Goal: Task Accomplishment & Management: Manage account settings

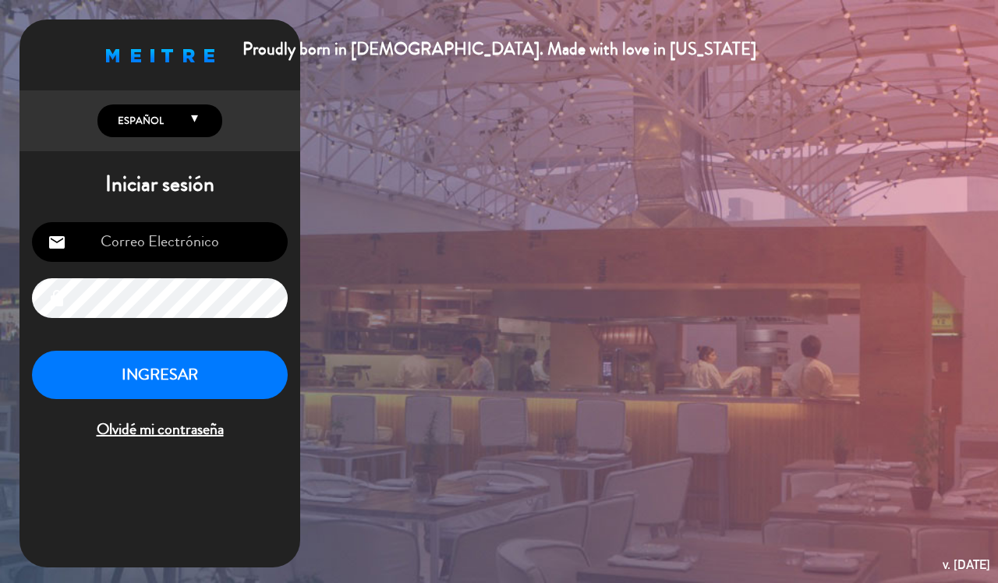
type input "[EMAIL_ADDRESS][DOMAIN_NAME]"
click at [139, 374] on button "INGRESAR" at bounding box center [160, 375] width 256 height 49
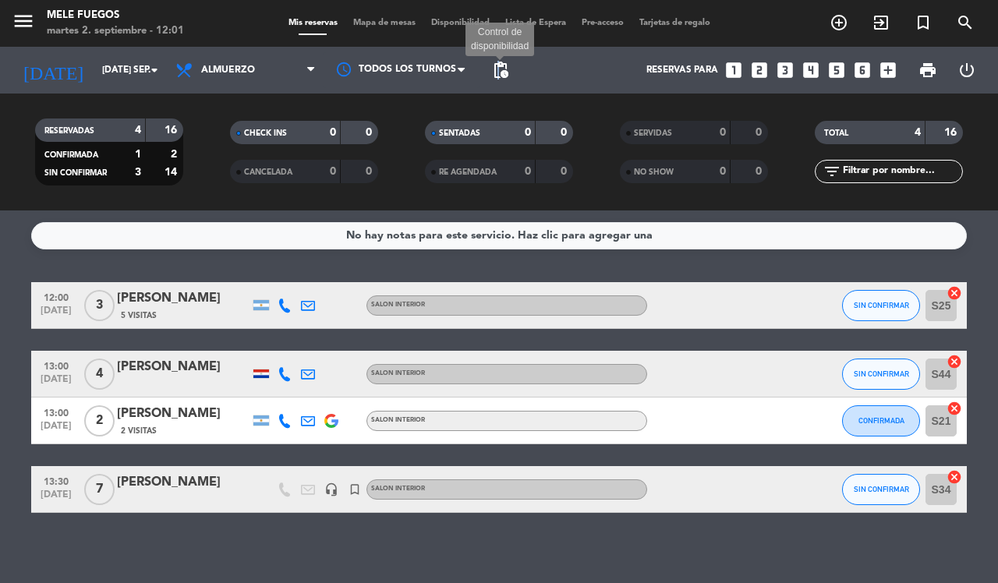
click at [499, 73] on span "pending_actions" at bounding box center [500, 70] width 19 height 19
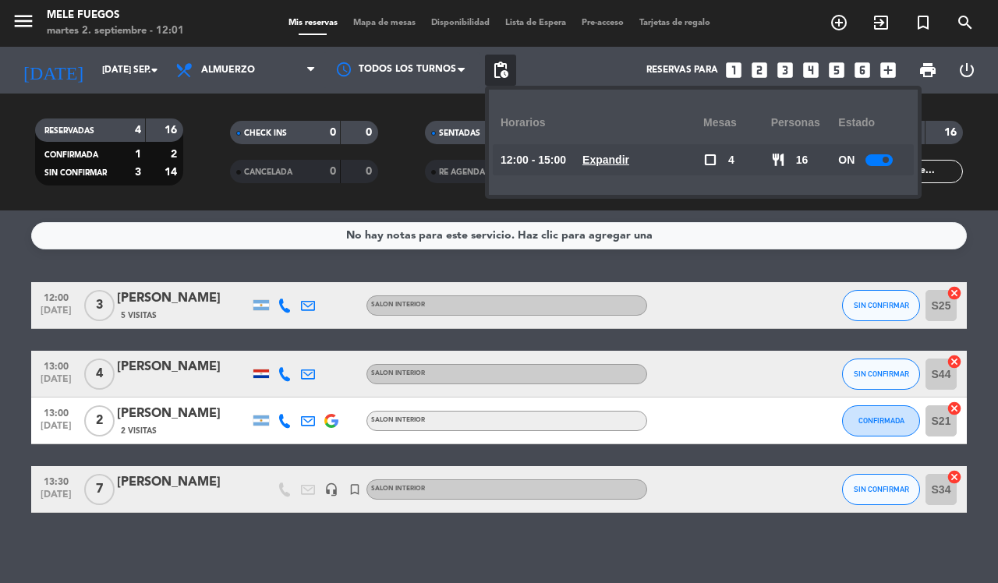
click at [877, 154] on div at bounding box center [878, 160] width 27 height 12
click at [842, 559] on div "No hay notas para este servicio. Haz clic para agregar una 12:00 [DATE] 3 [PERS…" at bounding box center [499, 397] width 998 height 373
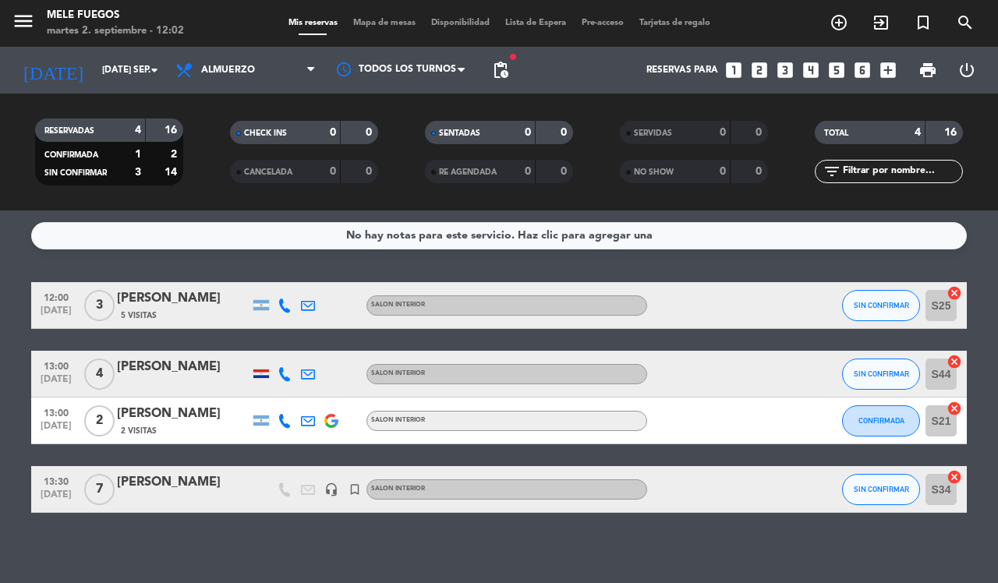
click at [956, 354] on icon "cancel" at bounding box center [955, 362] width 16 height 16
click at [941, 368] on icon "border_all" at bounding box center [943, 374] width 19 height 19
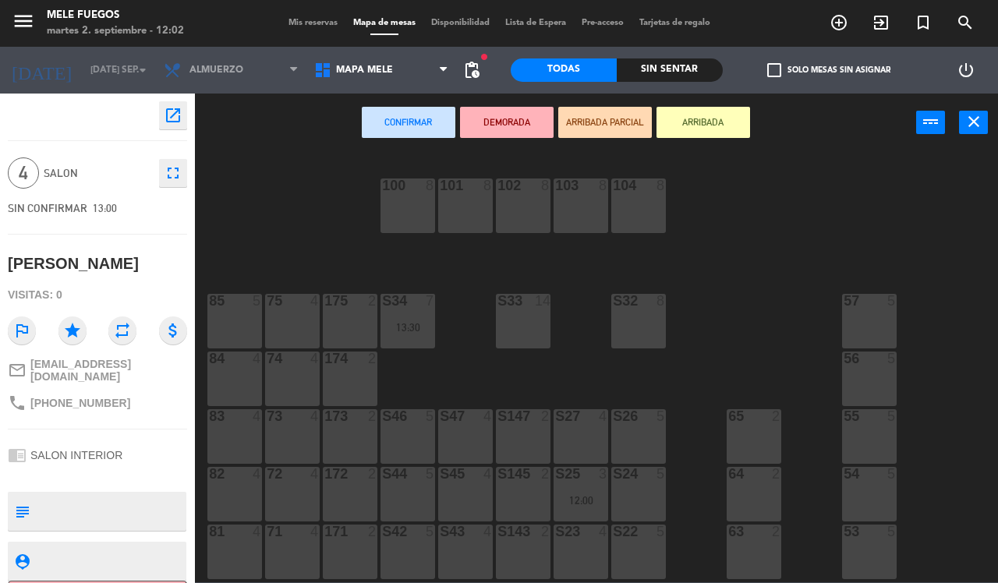
scroll to position [170, 0]
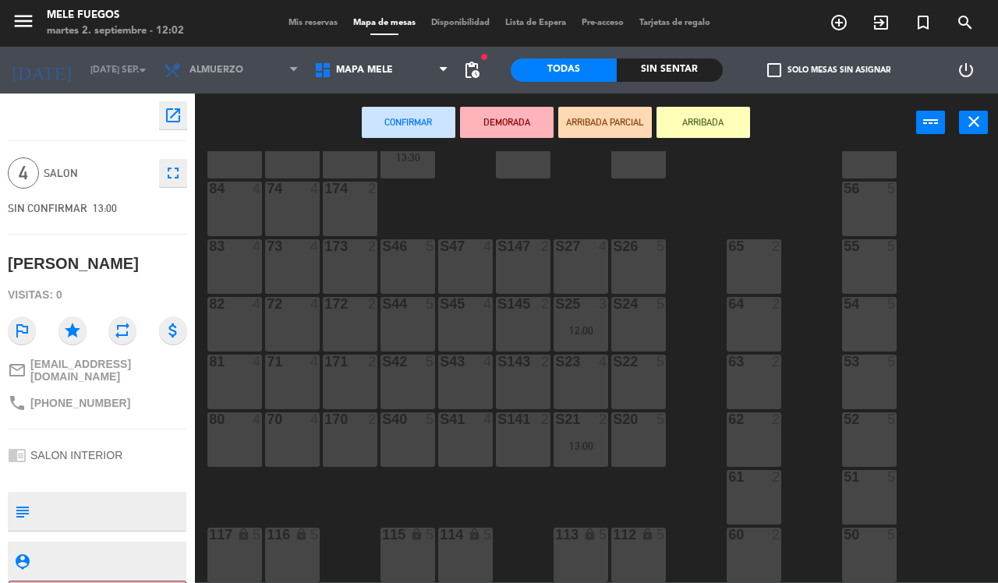
click at [406, 439] on div "S40 5" at bounding box center [407, 439] width 55 height 55
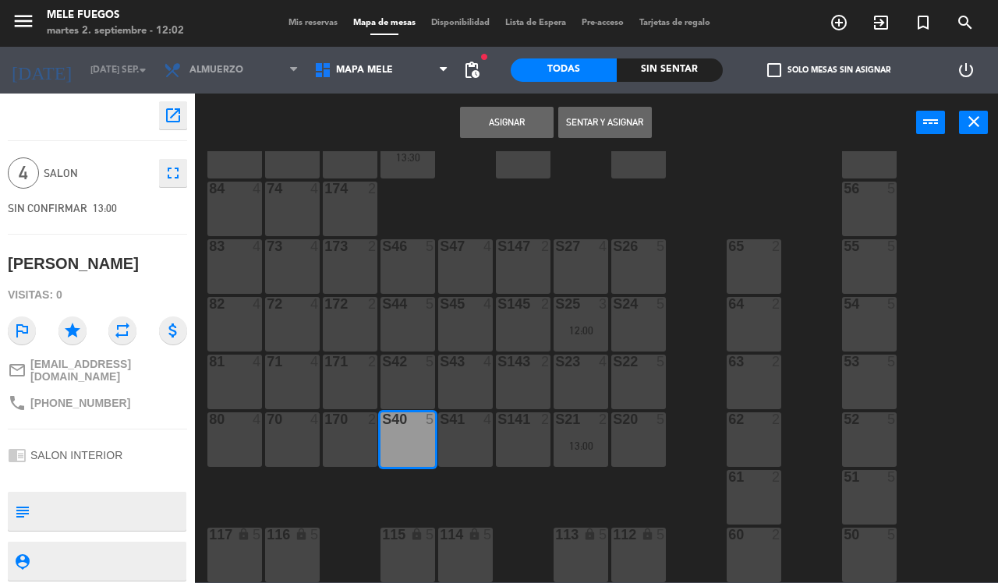
click at [511, 121] on button "Asignar" at bounding box center [507, 122] width 94 height 31
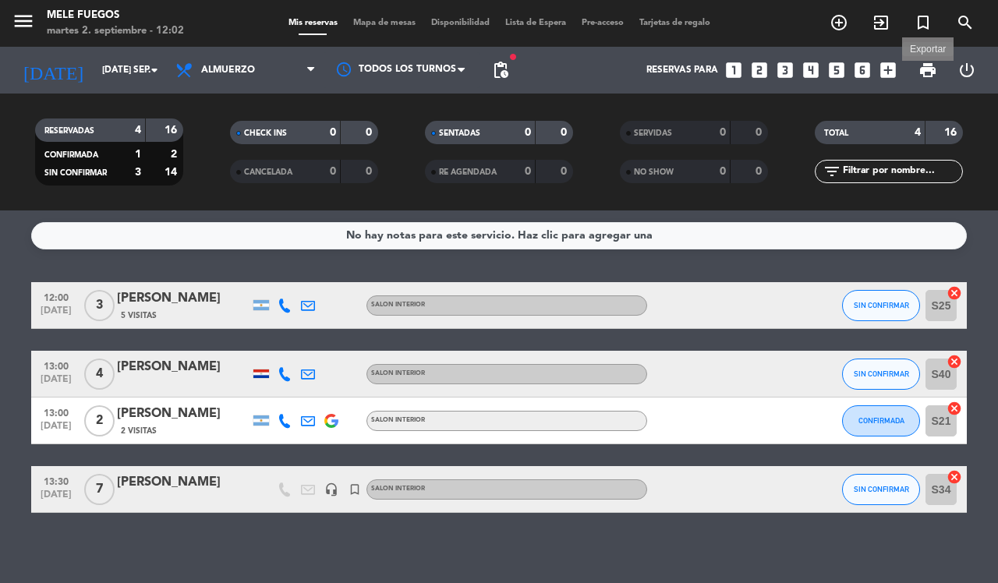
click at [925, 76] on span "print" at bounding box center [927, 70] width 19 height 19
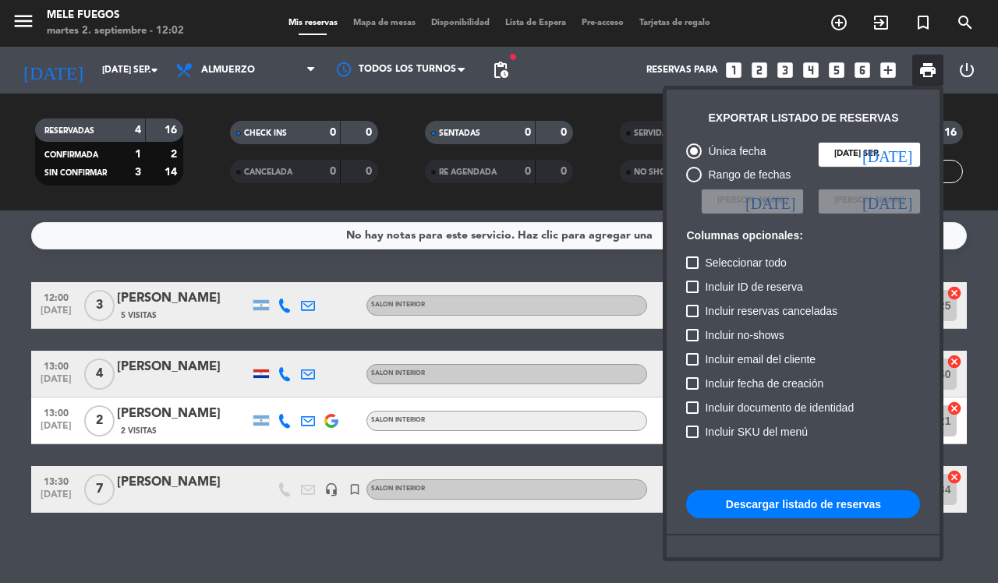
click at [772, 505] on button "Descargar listado de reservas" at bounding box center [803, 504] width 234 height 28
click at [532, 78] on div at bounding box center [499, 291] width 998 height 583
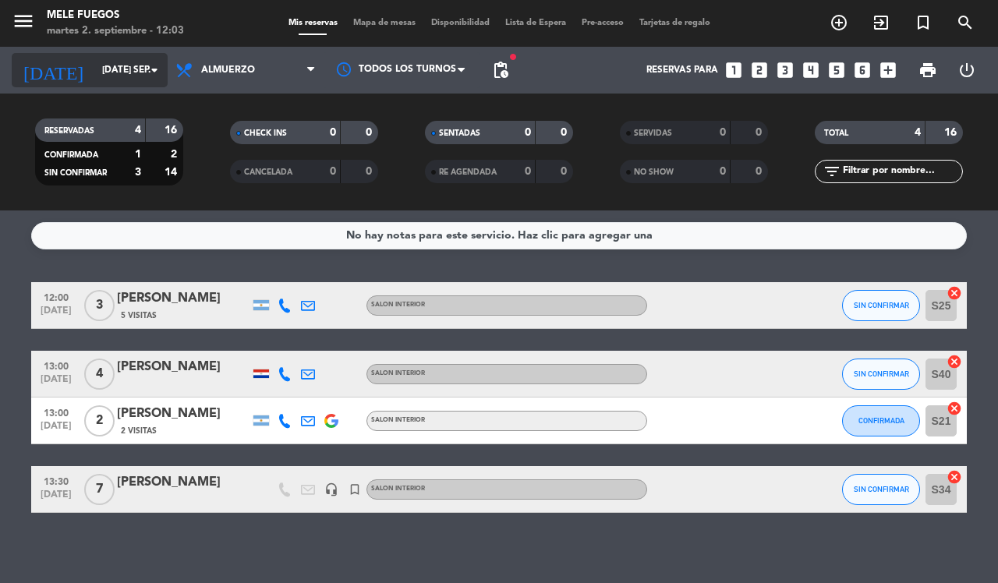
click at [140, 76] on input "[DATE] sep." at bounding box center [156, 70] width 124 height 27
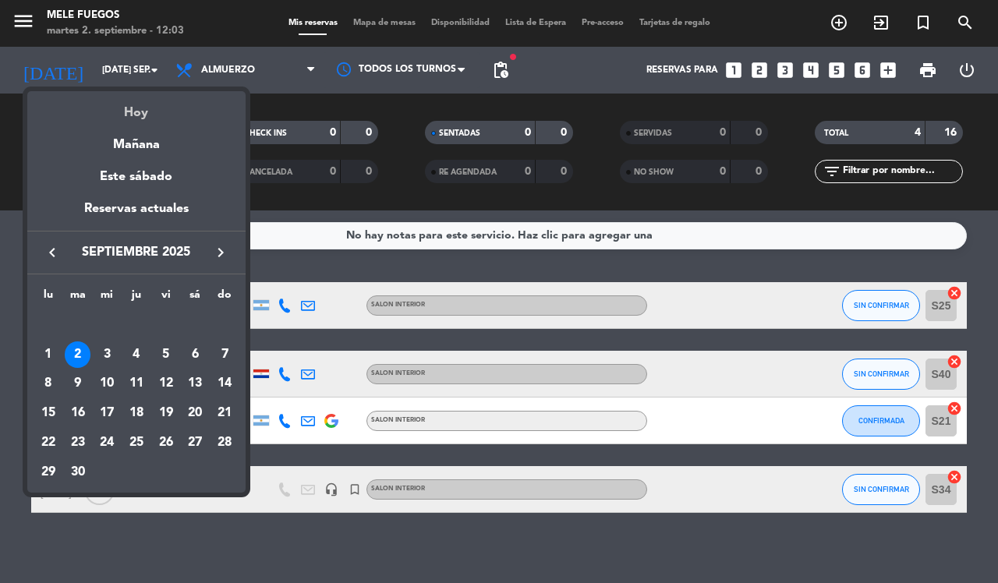
click at [140, 100] on div "Hoy" at bounding box center [136, 107] width 218 height 32
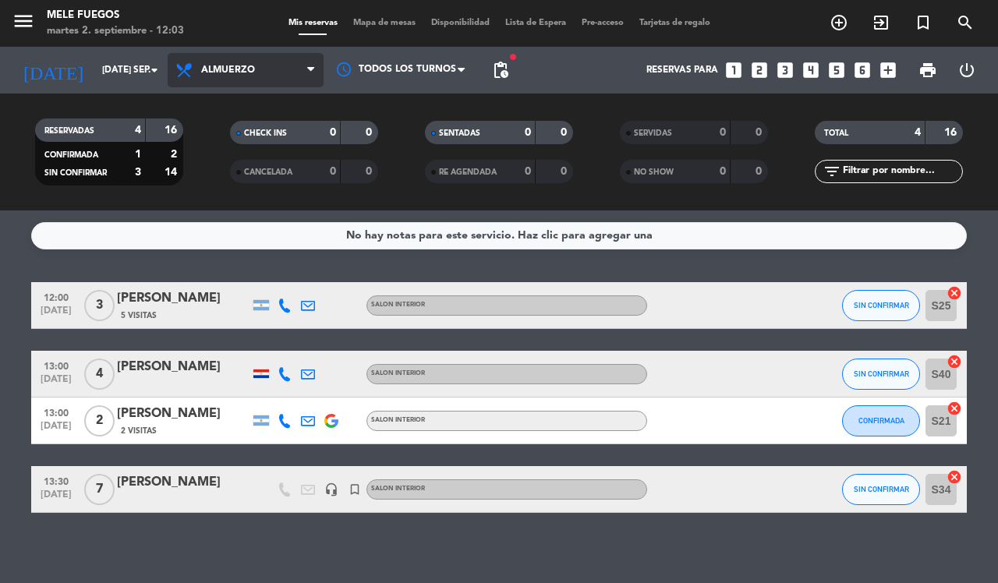
click at [224, 76] on span "Almuerzo" at bounding box center [246, 70] width 156 height 34
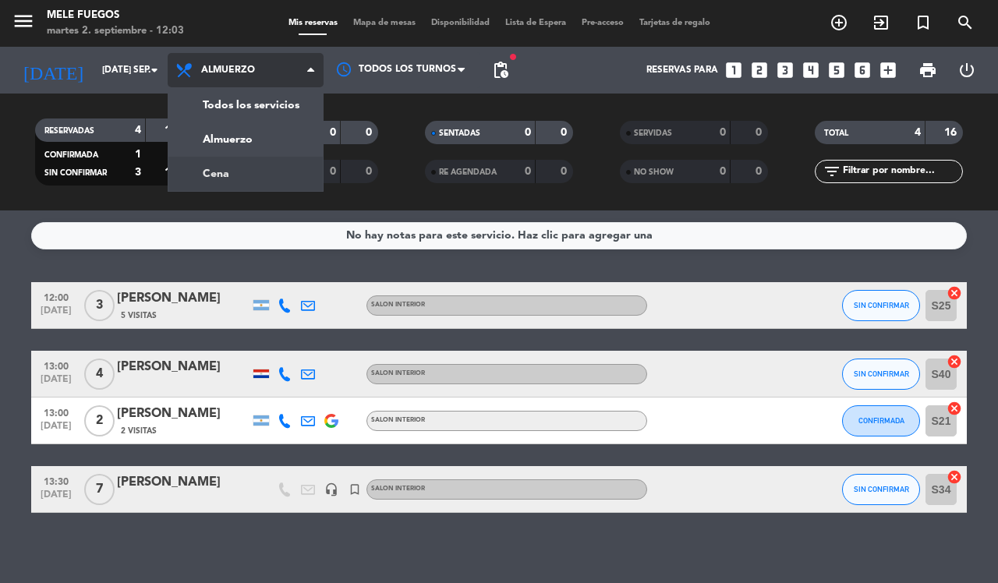
click at [204, 175] on div "menu Mele Fuegos martes 2. septiembre - 12:03 Mis reservas Mapa de mesas Dispon…" at bounding box center [499, 105] width 998 height 211
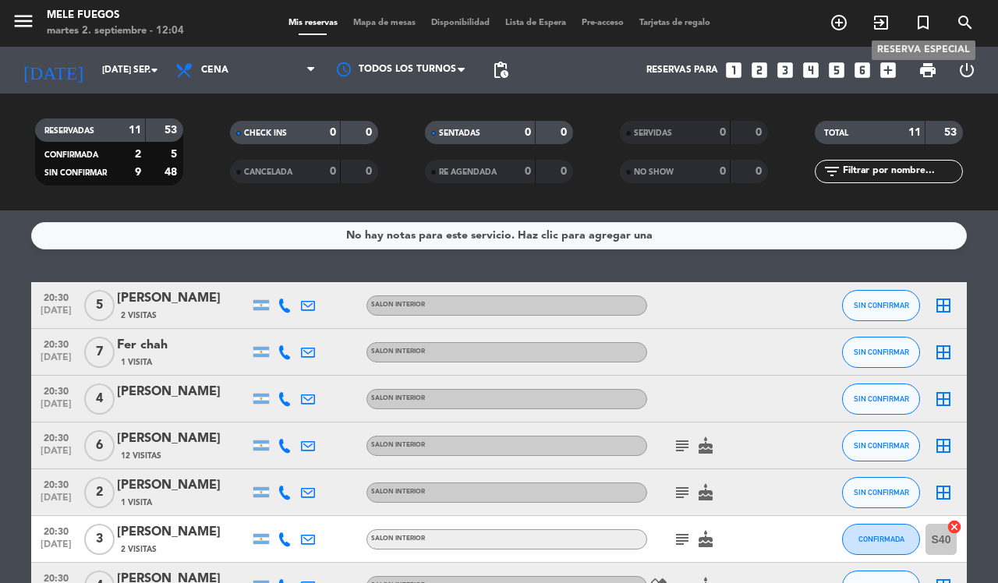
click at [930, 18] on icon "turned_in_not" at bounding box center [923, 22] width 19 height 19
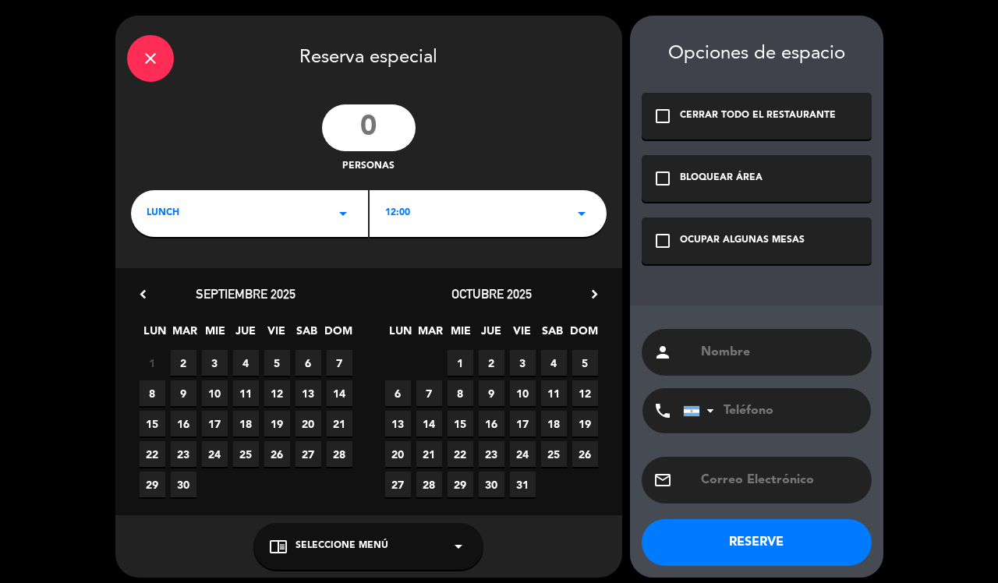
click at [378, 135] on input "number" at bounding box center [369, 127] width 94 height 47
type input "7"
click at [356, 223] on div "LUNCH arrow_drop_down" at bounding box center [249, 213] width 237 height 47
click at [149, 285] on div "Cena" at bounding box center [250, 279] width 206 height 16
click at [582, 214] on icon "arrow_drop_down" at bounding box center [581, 213] width 19 height 19
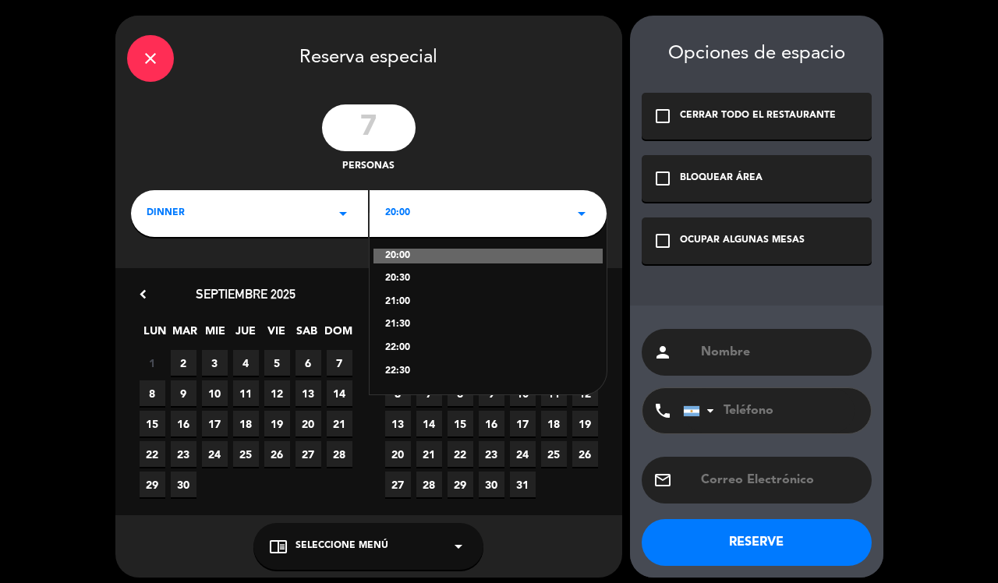
click at [395, 320] on div "21:30" at bounding box center [488, 325] width 206 height 16
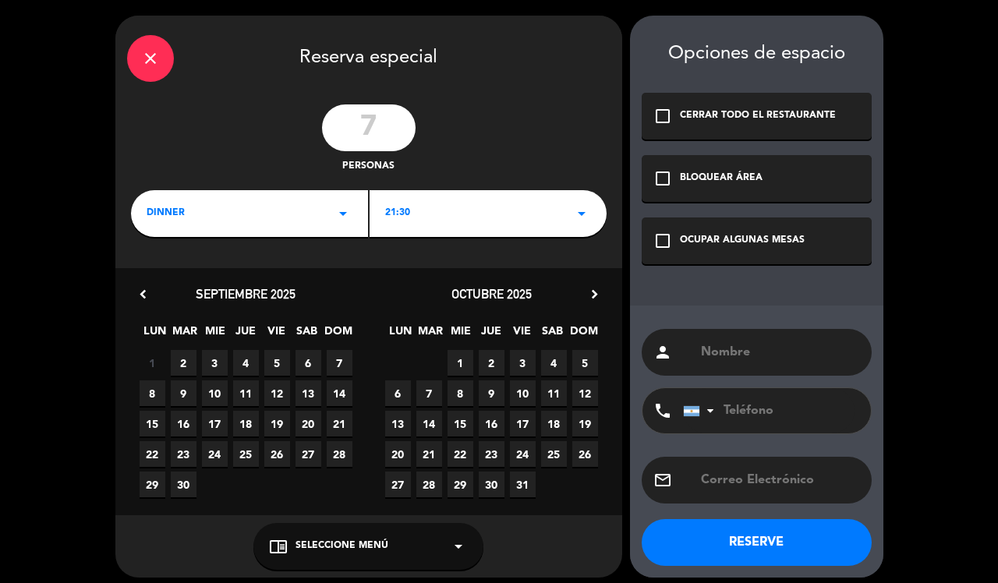
click at [752, 239] on div "OCUPAR ALGUNAS MESAS" at bounding box center [742, 241] width 125 height 16
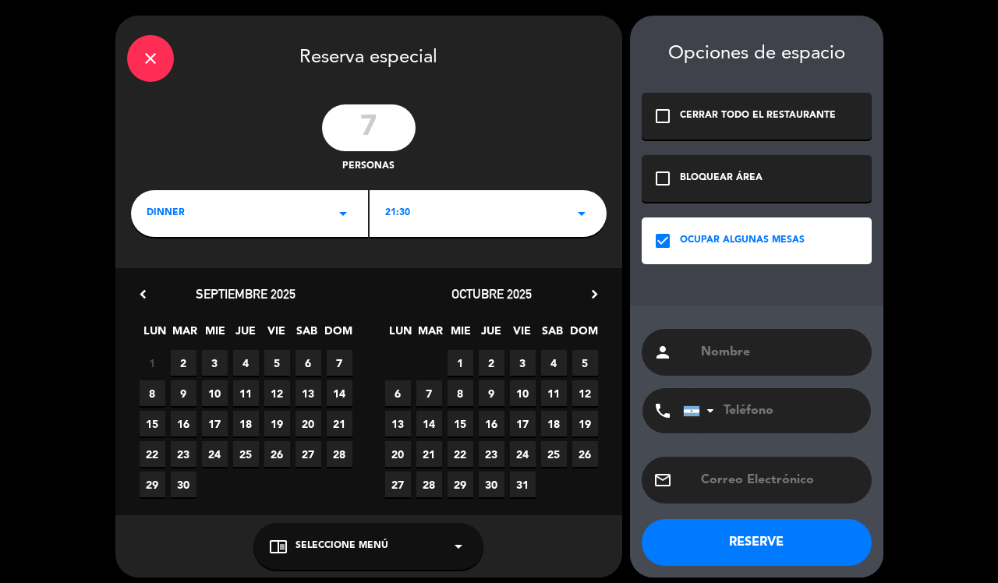
click at [738, 352] on input "text" at bounding box center [779, 352] width 161 height 22
type input "t"
type input "[PERSON_NAME]"
click at [756, 402] on input "tel" at bounding box center [769, 410] width 172 height 45
type input "1123259542"
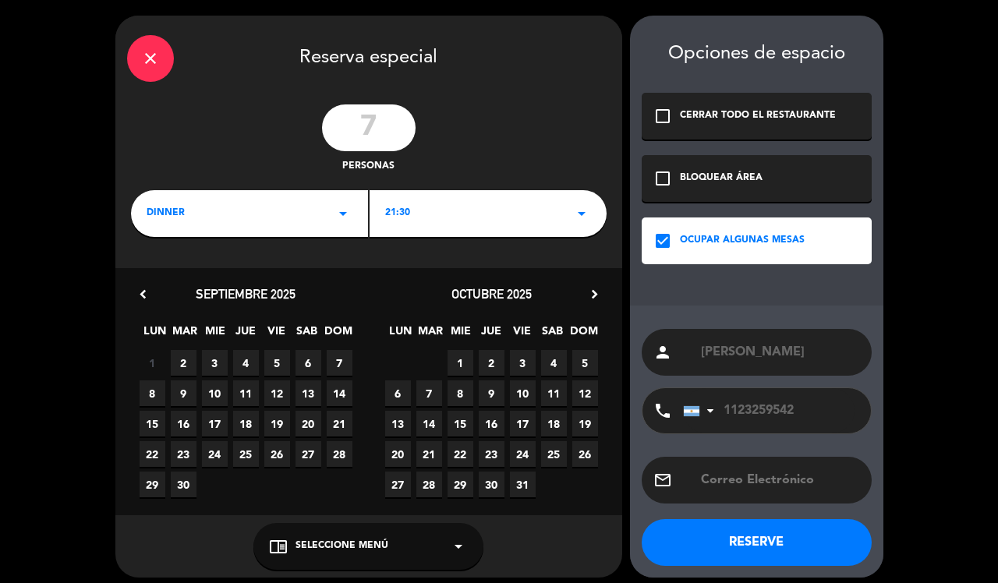
click at [433, 550] on div "chrome_reader_mode Seleccione Menú arrow_drop_down" at bounding box center [368, 546] width 230 height 47
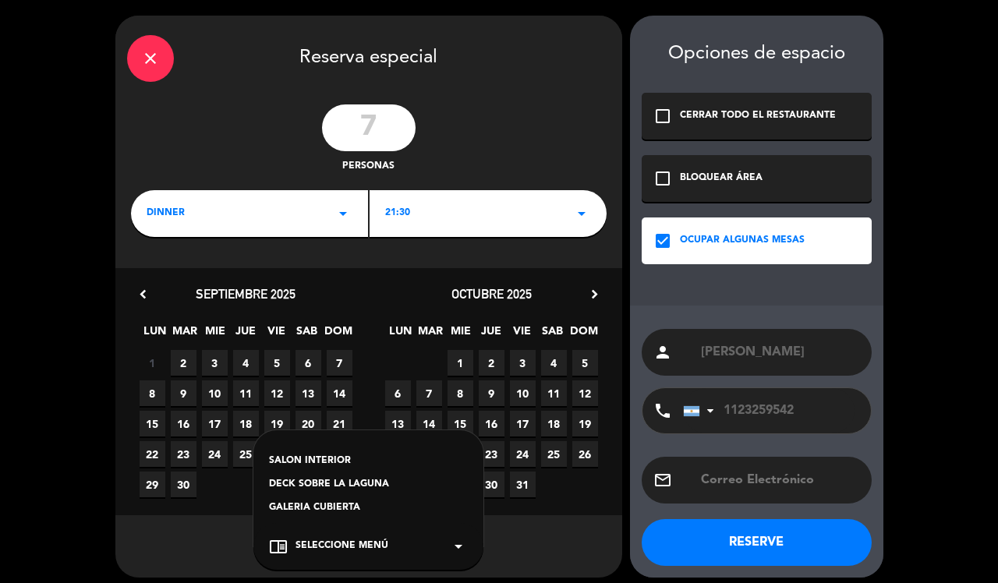
click at [308, 460] on div "SALON INTERIOR" at bounding box center [368, 462] width 199 height 16
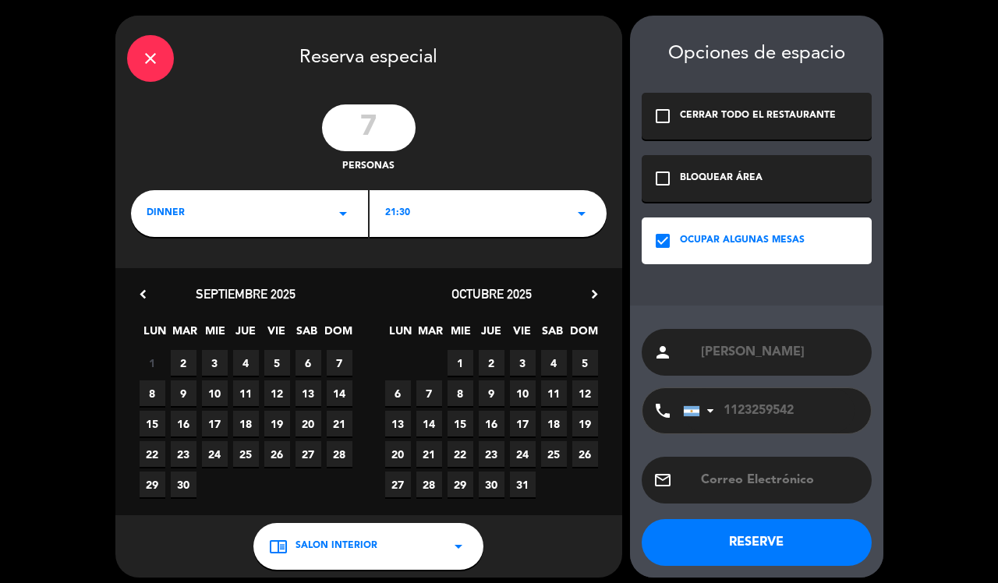
click at [764, 535] on button "RESERVE" at bounding box center [757, 542] width 230 height 47
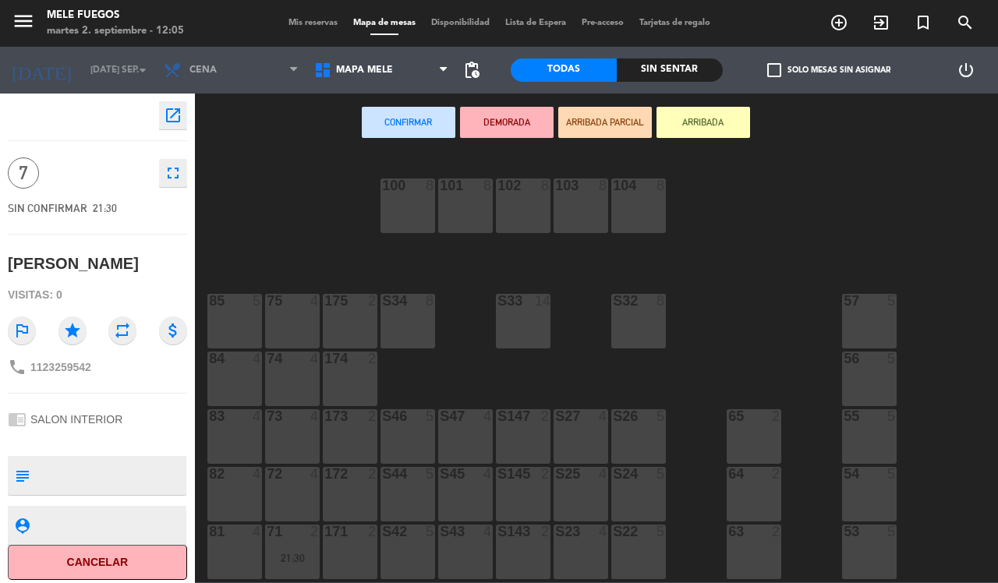
click at [403, 320] on div "S34 8" at bounding box center [407, 321] width 55 height 55
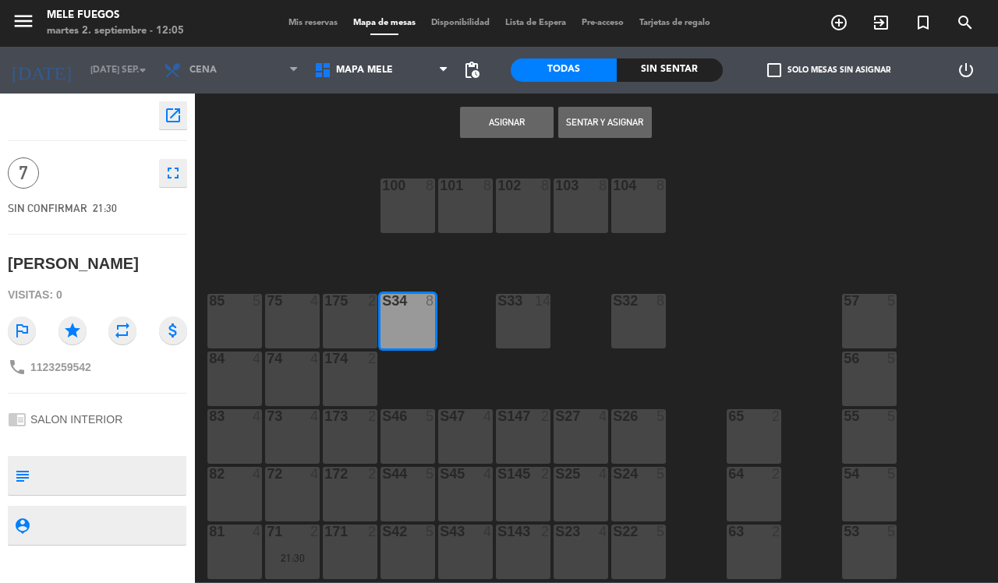
click at [497, 115] on button "Asignar" at bounding box center [507, 122] width 94 height 31
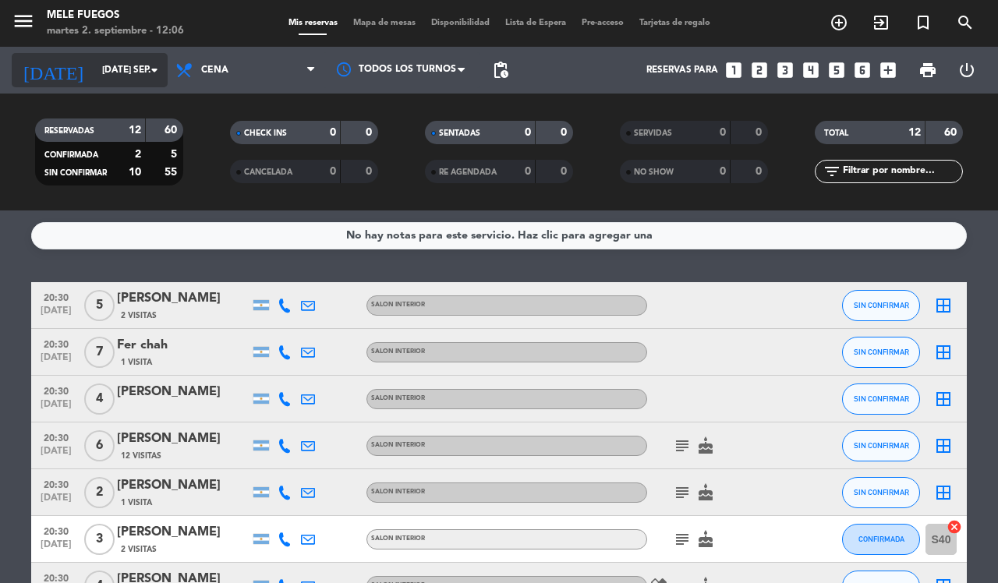
click at [94, 76] on input "[DATE] sep." at bounding box center [156, 70] width 124 height 27
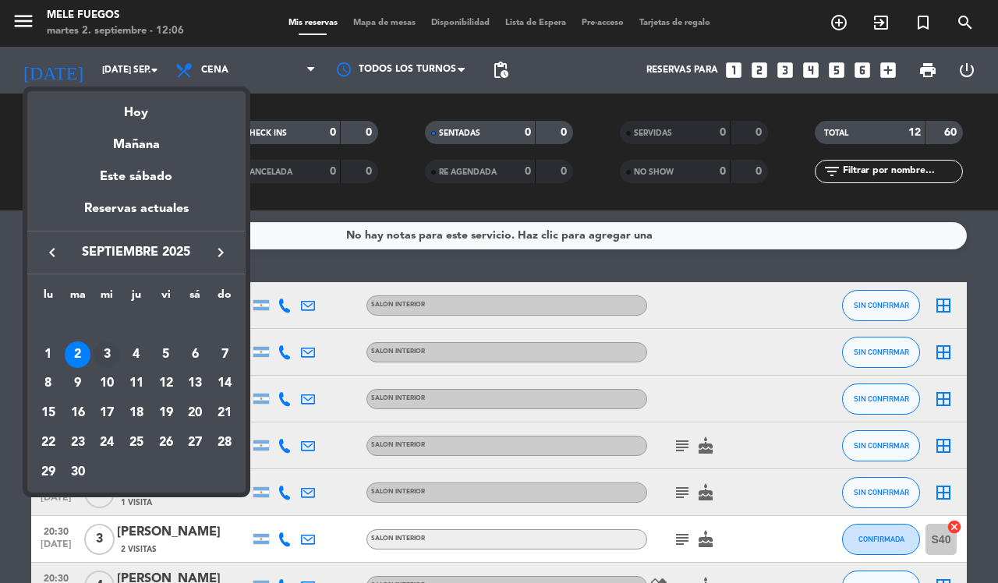
click at [103, 357] on div "3" at bounding box center [107, 354] width 27 height 27
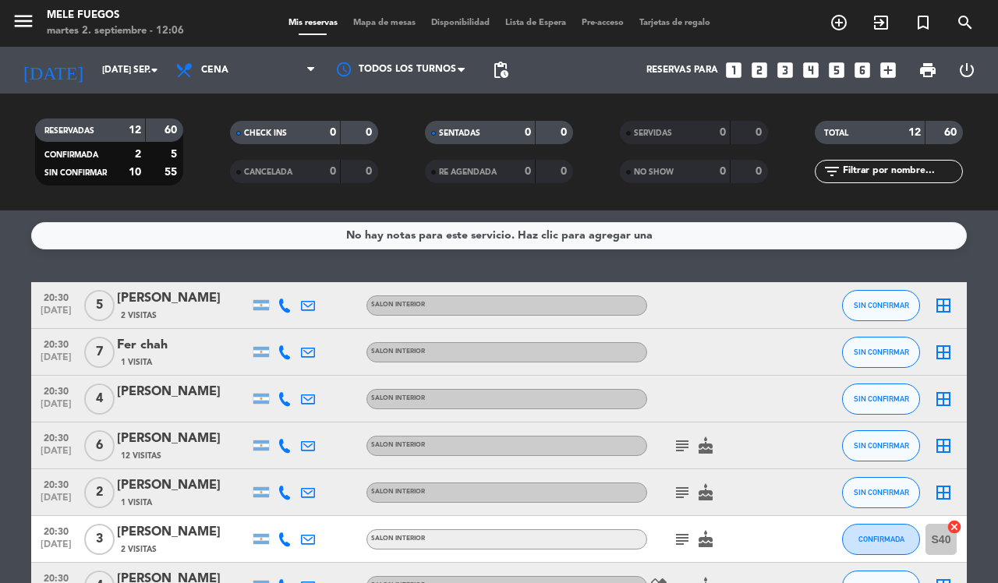
type input "mié. [DATE]"
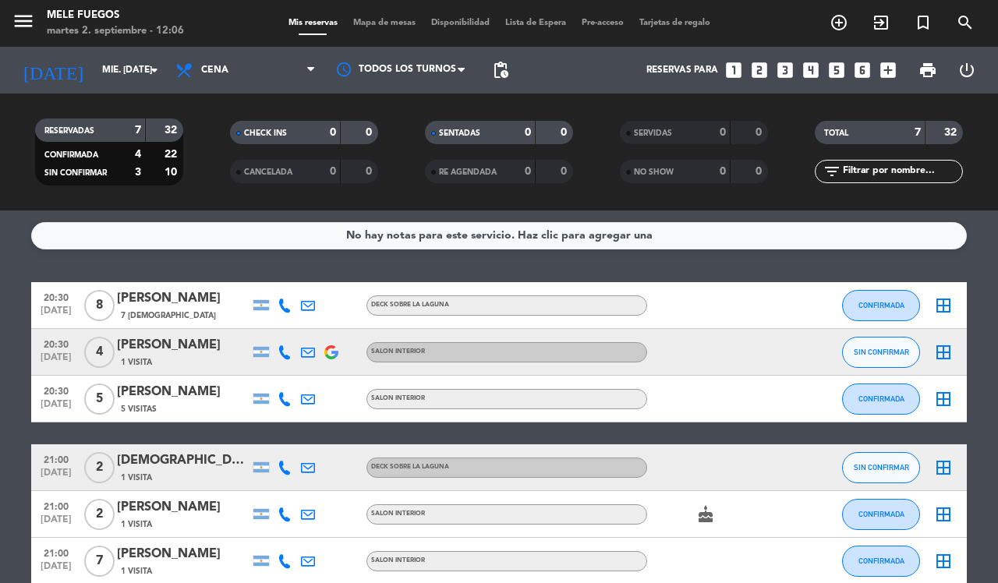
click at [807, 68] on icon "looks_4" at bounding box center [811, 70] width 20 height 20
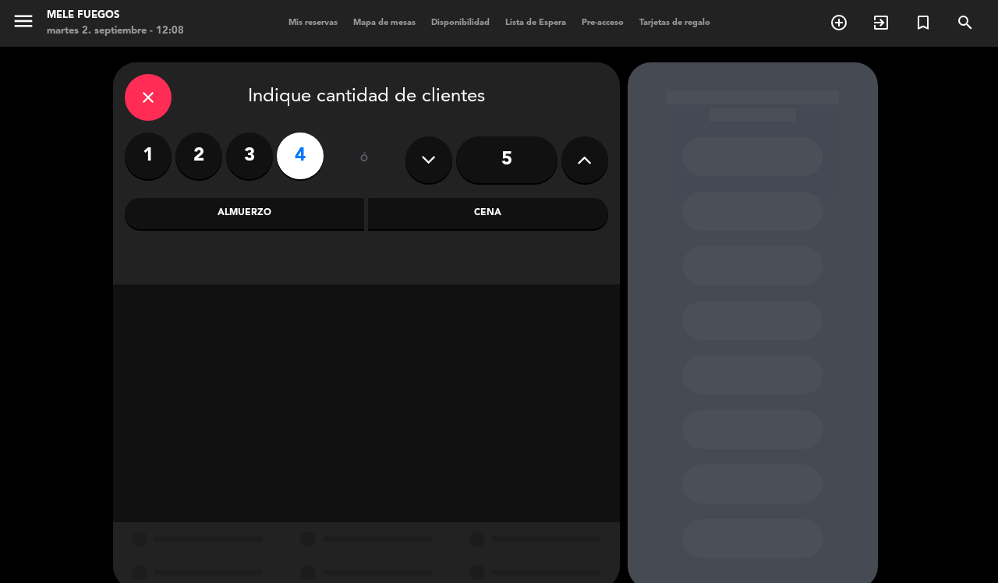
click at [530, 208] on div "Cena" at bounding box center [488, 213] width 240 height 31
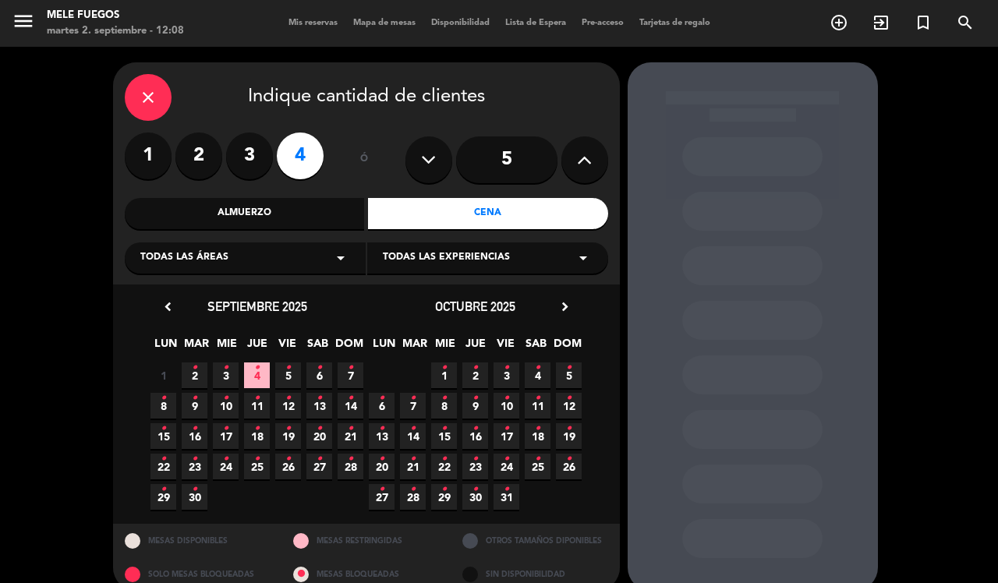
click at [224, 366] on icon "•" at bounding box center [225, 368] width 5 height 25
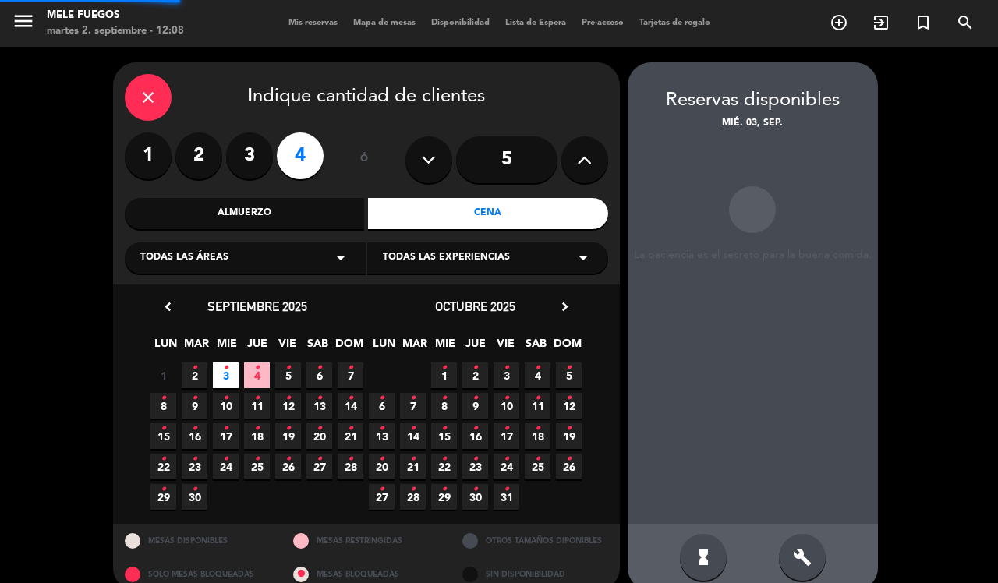
scroll to position [21, 0]
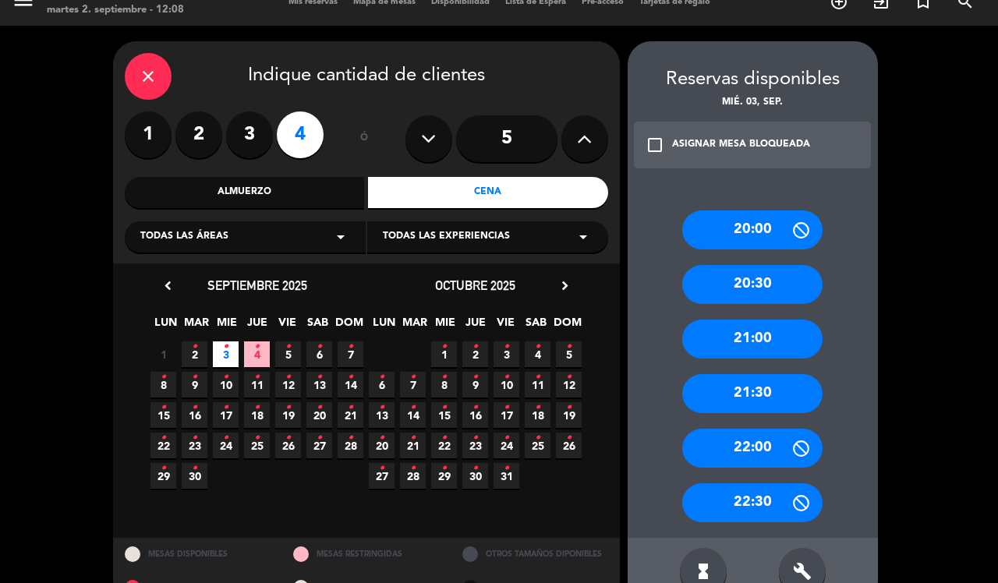
click at [780, 288] on div "20:30" at bounding box center [752, 284] width 140 height 39
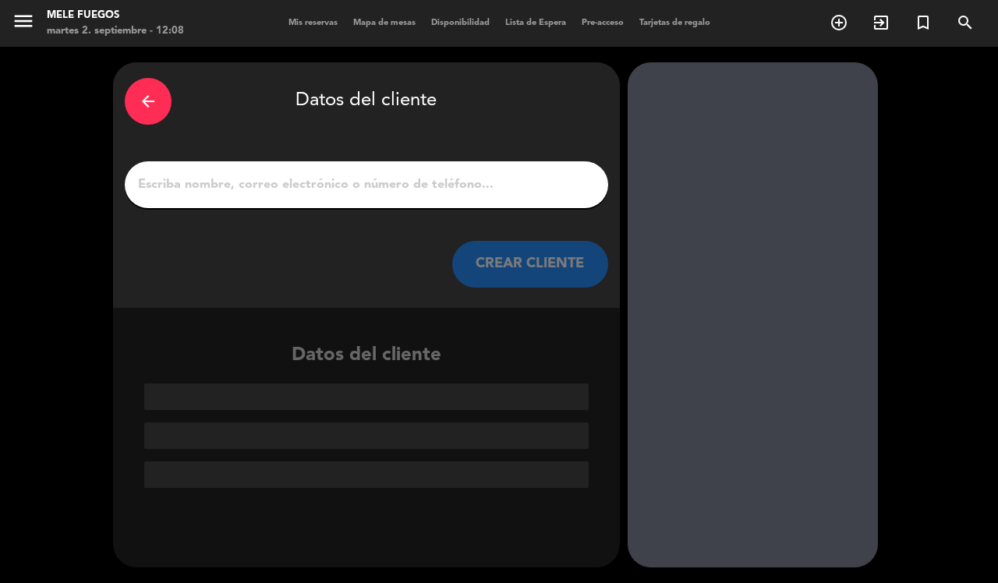
click at [274, 178] on input "1" at bounding box center [366, 185] width 460 height 22
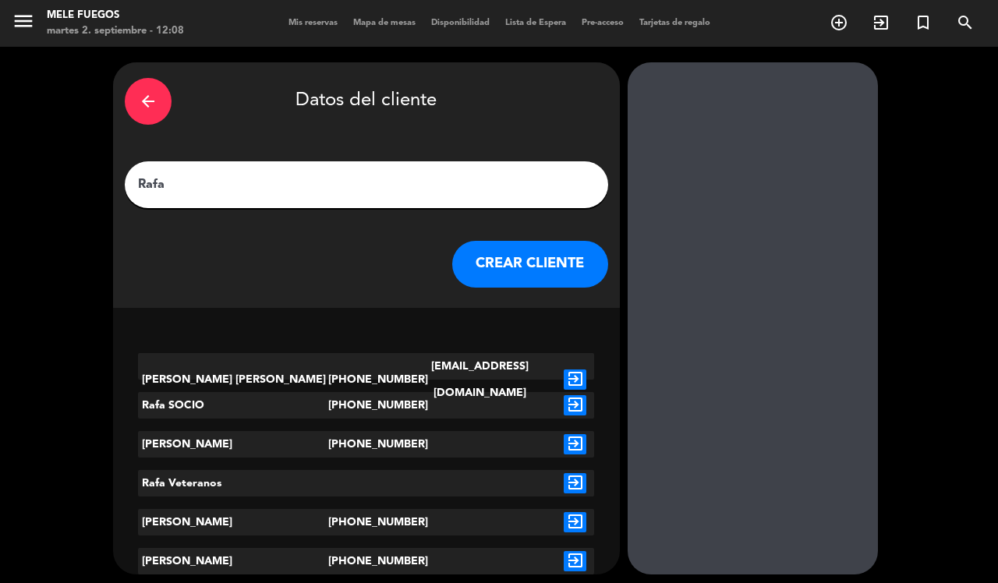
type input "Rafa"
click at [569, 439] on icon "exit_to_app" at bounding box center [575, 444] width 23 height 20
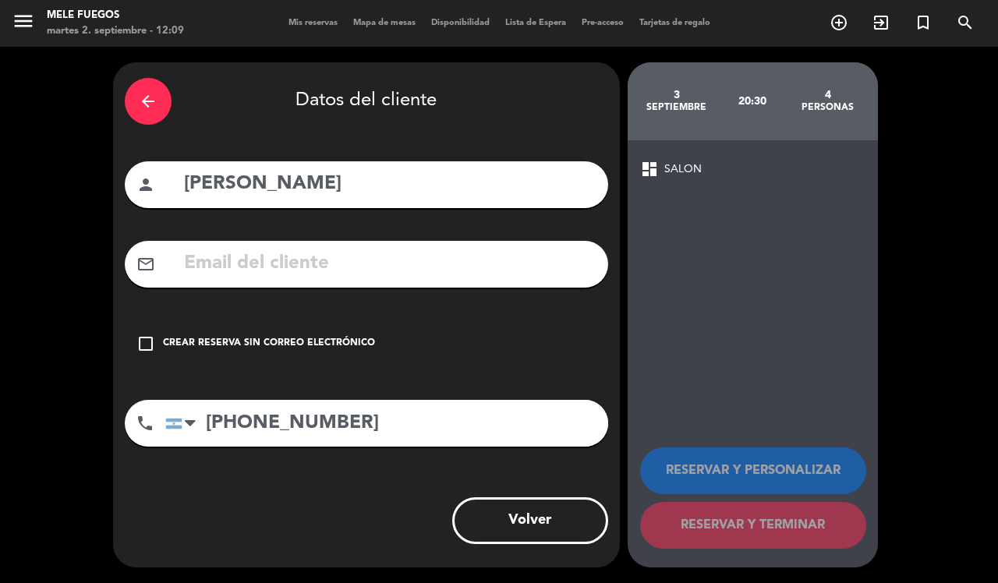
click at [197, 337] on div "Crear reserva sin correo electrónico" at bounding box center [269, 344] width 212 height 16
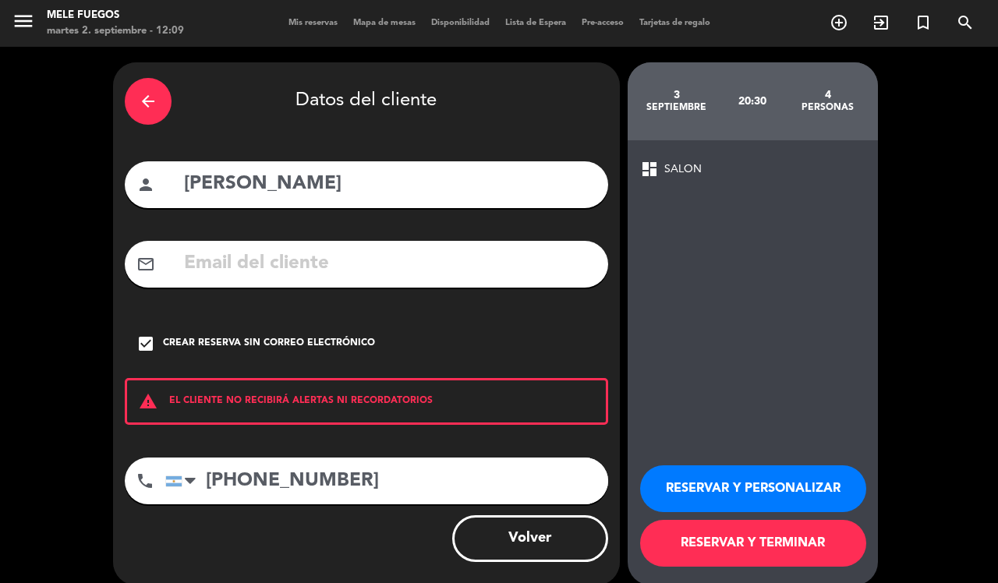
click at [709, 473] on button "RESERVAR Y PERSONALIZAR" at bounding box center [753, 488] width 226 height 47
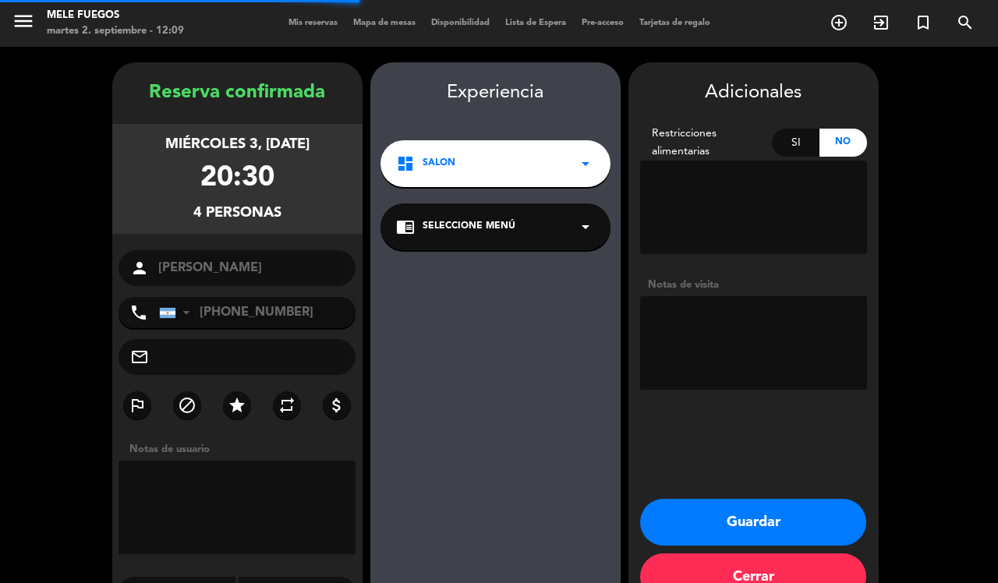
scroll to position [40, 0]
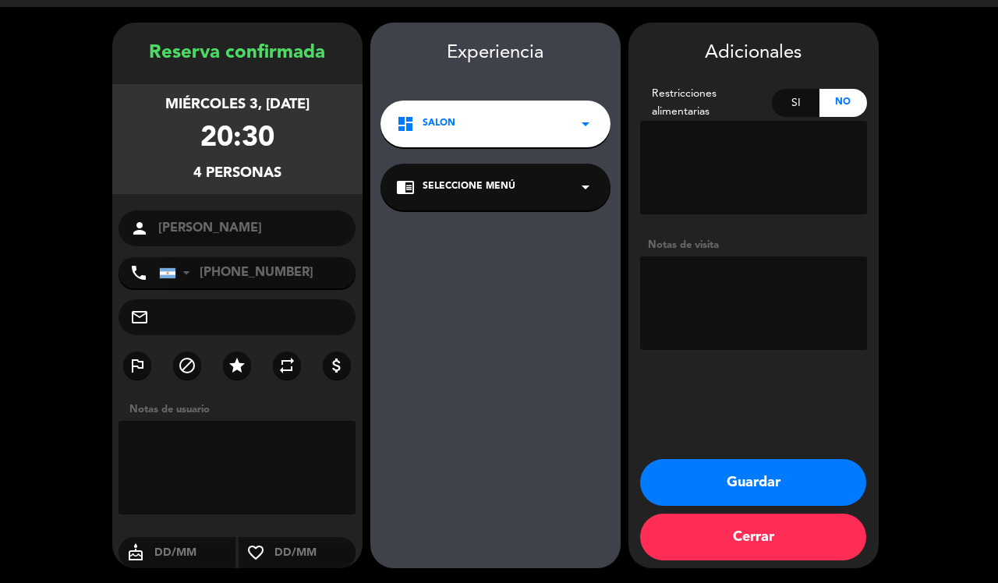
click at [571, 185] on div "chrome_reader_mode Seleccione Menú arrow_drop_down" at bounding box center [495, 187] width 230 height 47
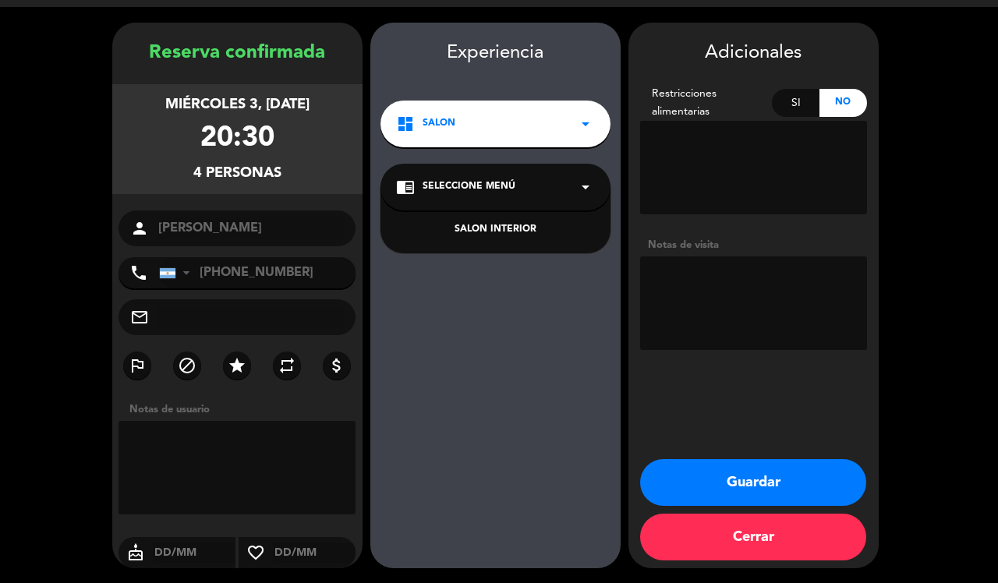
click at [529, 232] on div "SALON INTERIOR" at bounding box center [495, 230] width 199 height 16
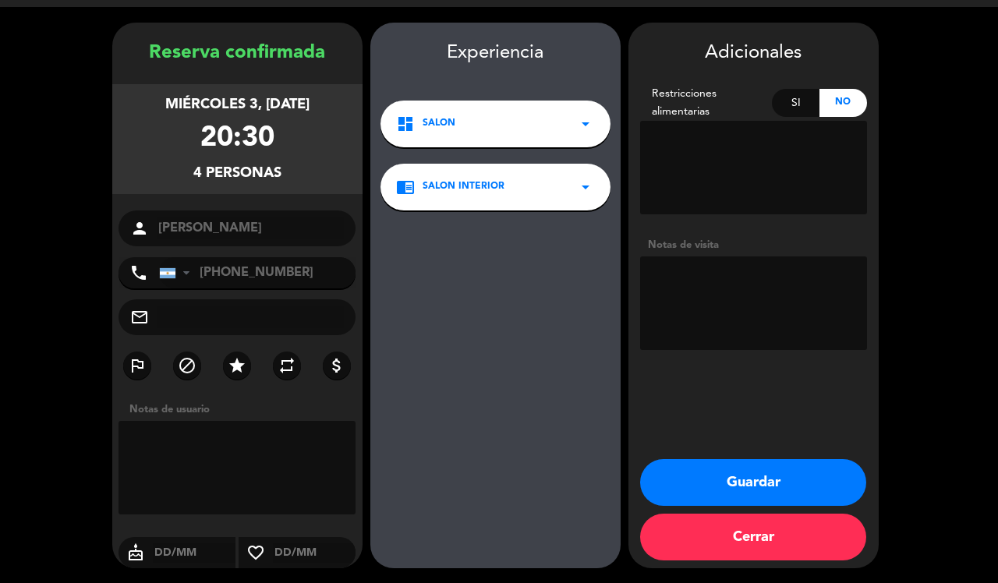
click at [733, 469] on button "Guardar" at bounding box center [753, 482] width 226 height 47
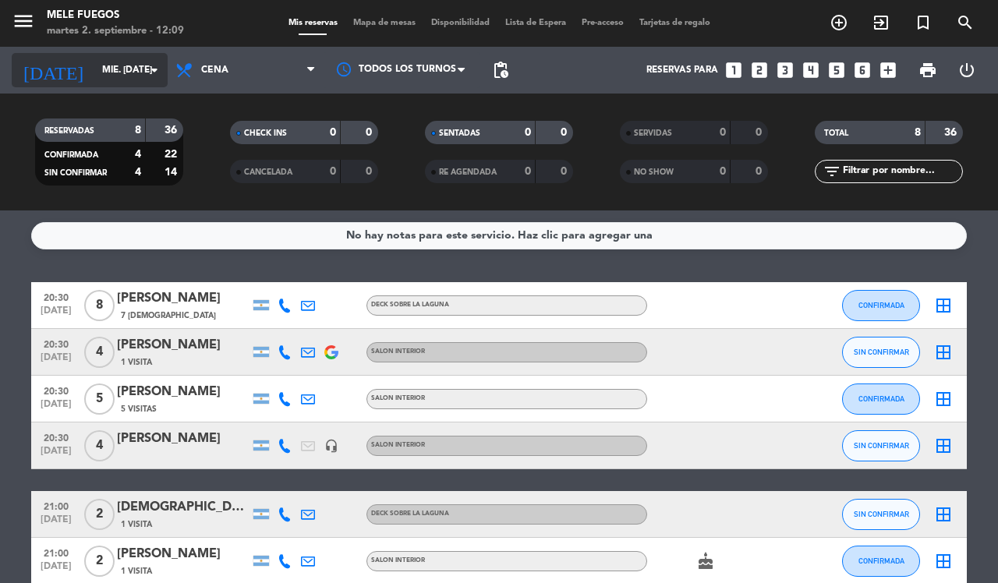
click at [133, 79] on input "mié. [DATE]" at bounding box center [156, 70] width 124 height 27
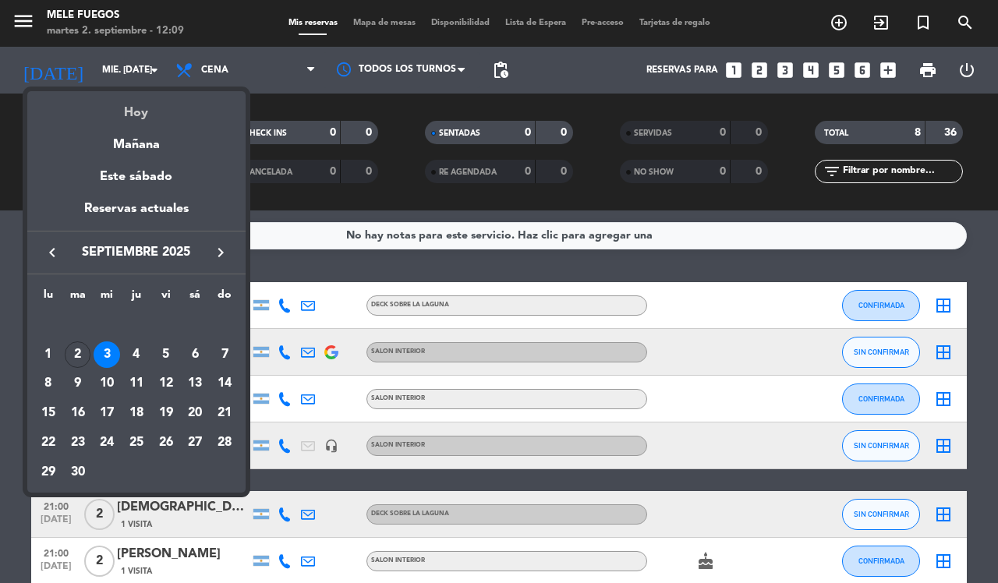
click at [134, 115] on div "Hoy" at bounding box center [136, 107] width 218 height 32
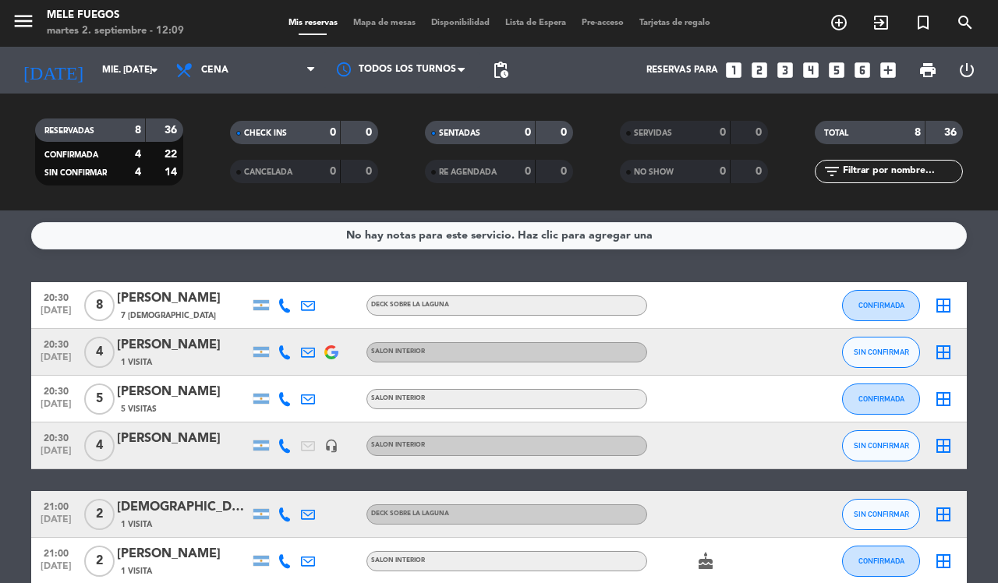
type input "[DATE] sep."
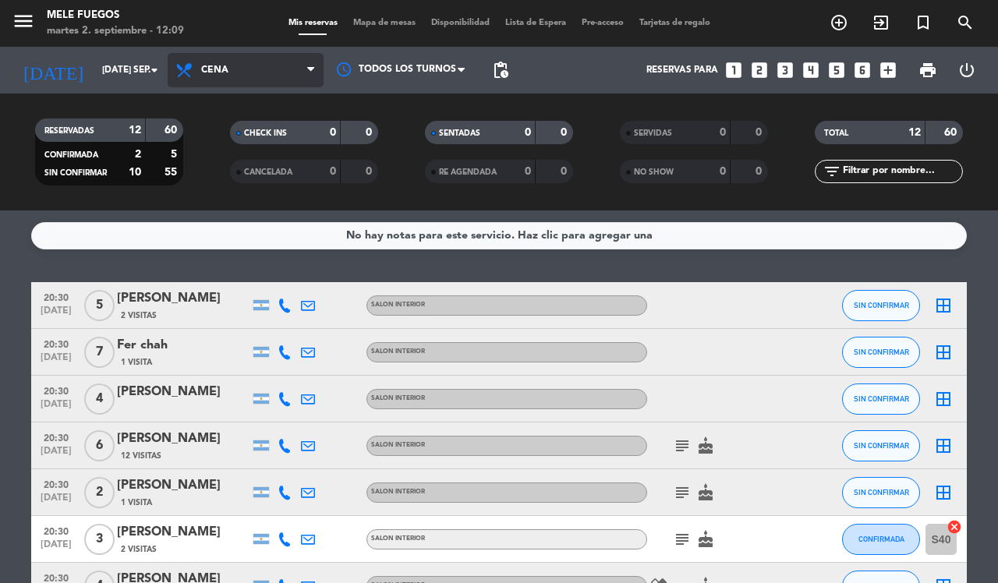
click at [228, 76] on span "Cena" at bounding box center [246, 70] width 156 height 34
click at [223, 139] on div "menu Mele Fuegos martes 2. septiembre - 12:09 Mis reservas Mapa de mesas Dispon…" at bounding box center [499, 105] width 998 height 211
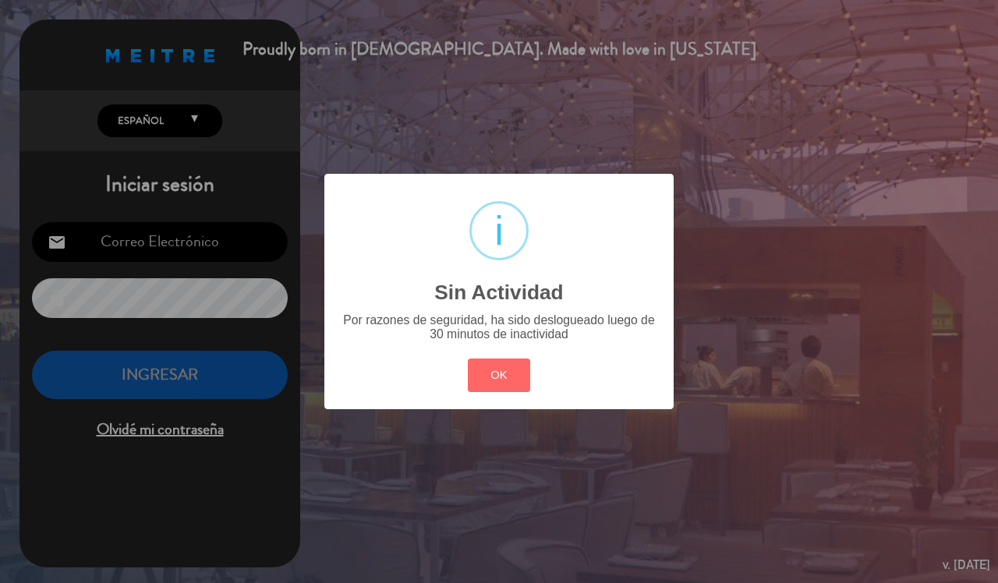
type input "[EMAIL_ADDRESS][DOMAIN_NAME]"
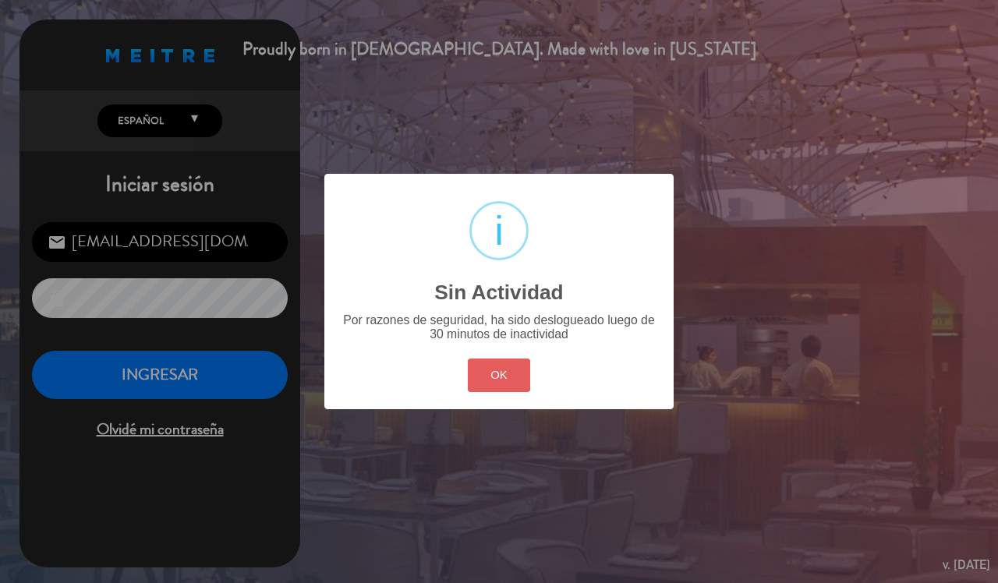
click at [500, 377] on button "OK" at bounding box center [499, 376] width 63 height 34
